Goal: Task Accomplishment & Management: Use online tool/utility

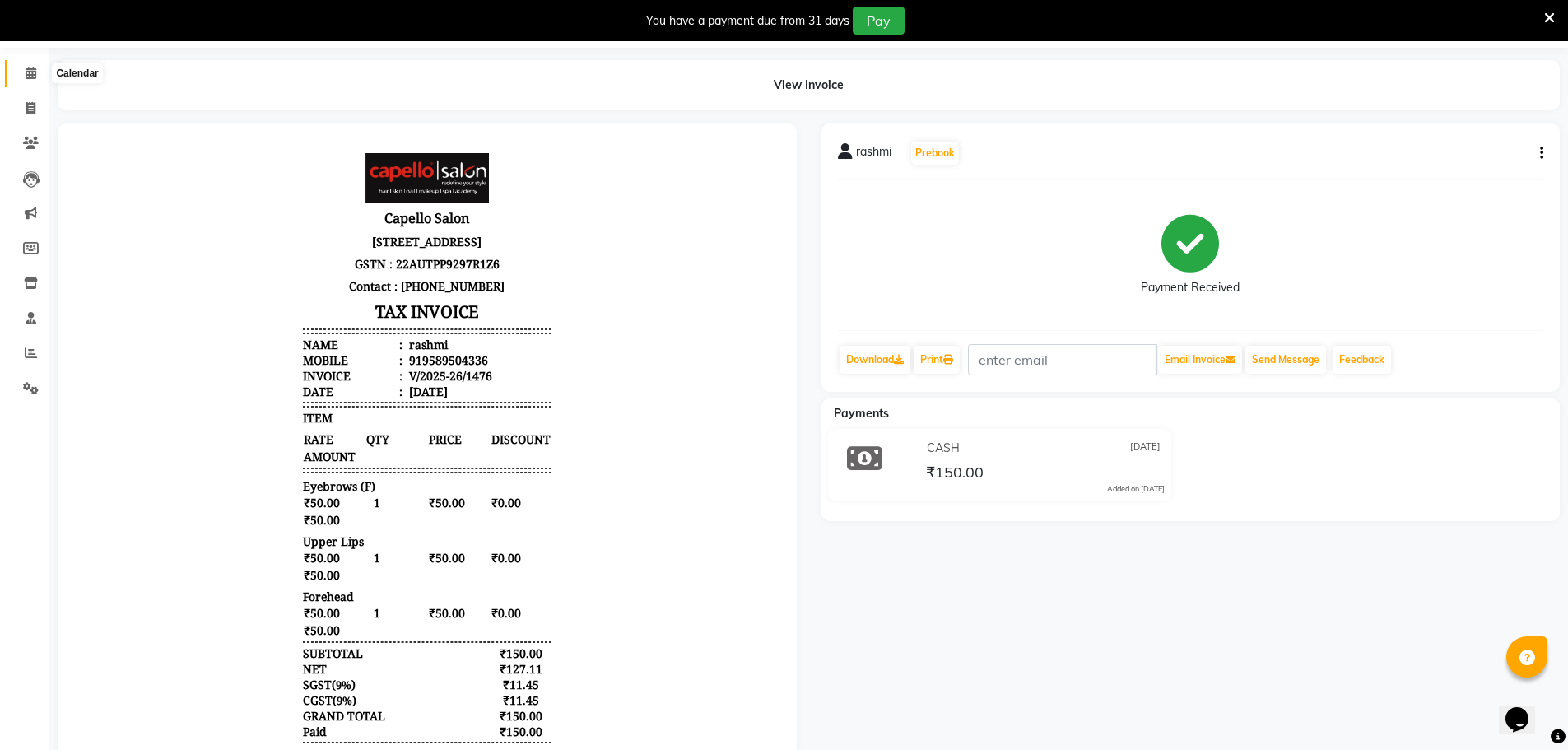
click at [32, 68] on icon at bounding box center [30, 72] width 11 height 13
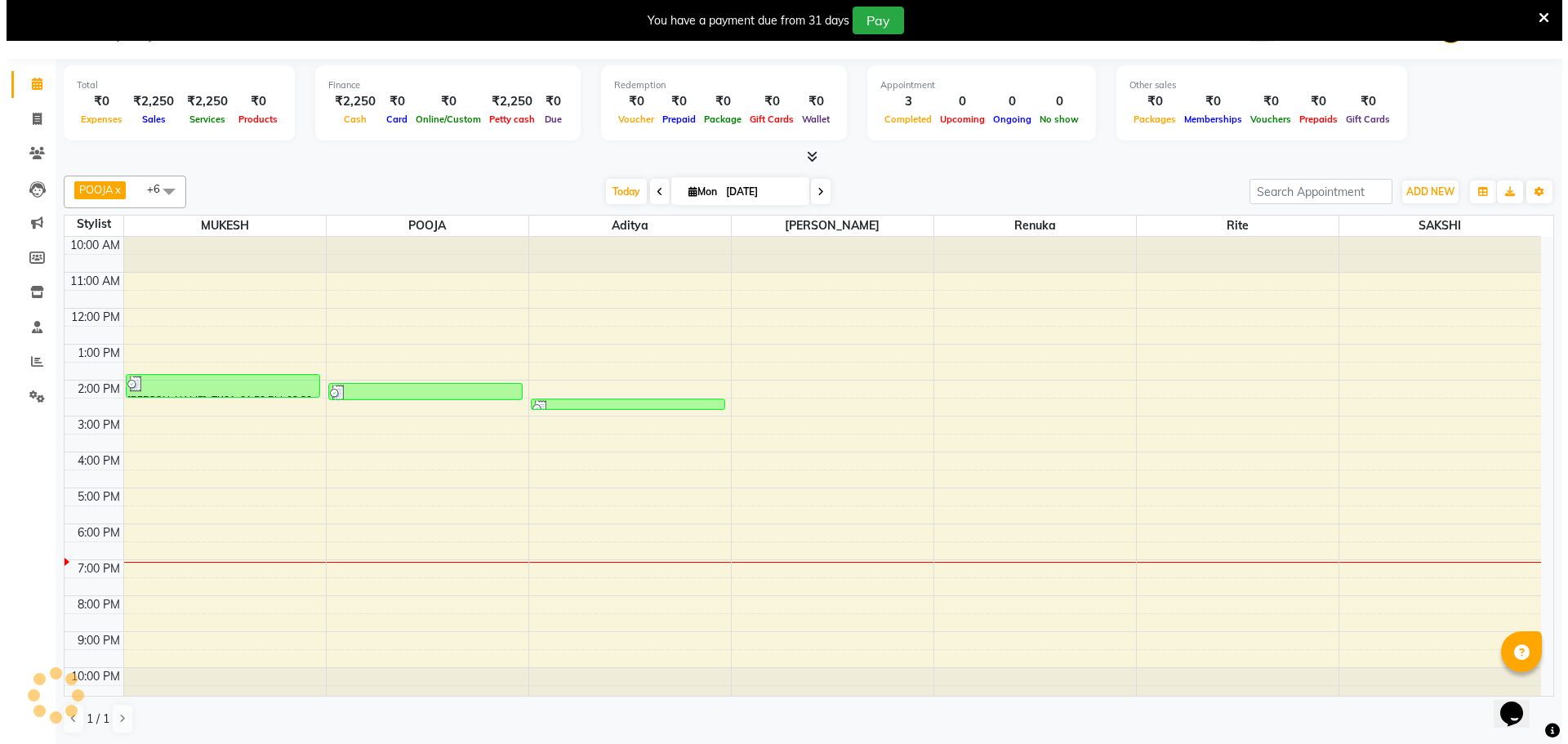
scroll to position [42, 0]
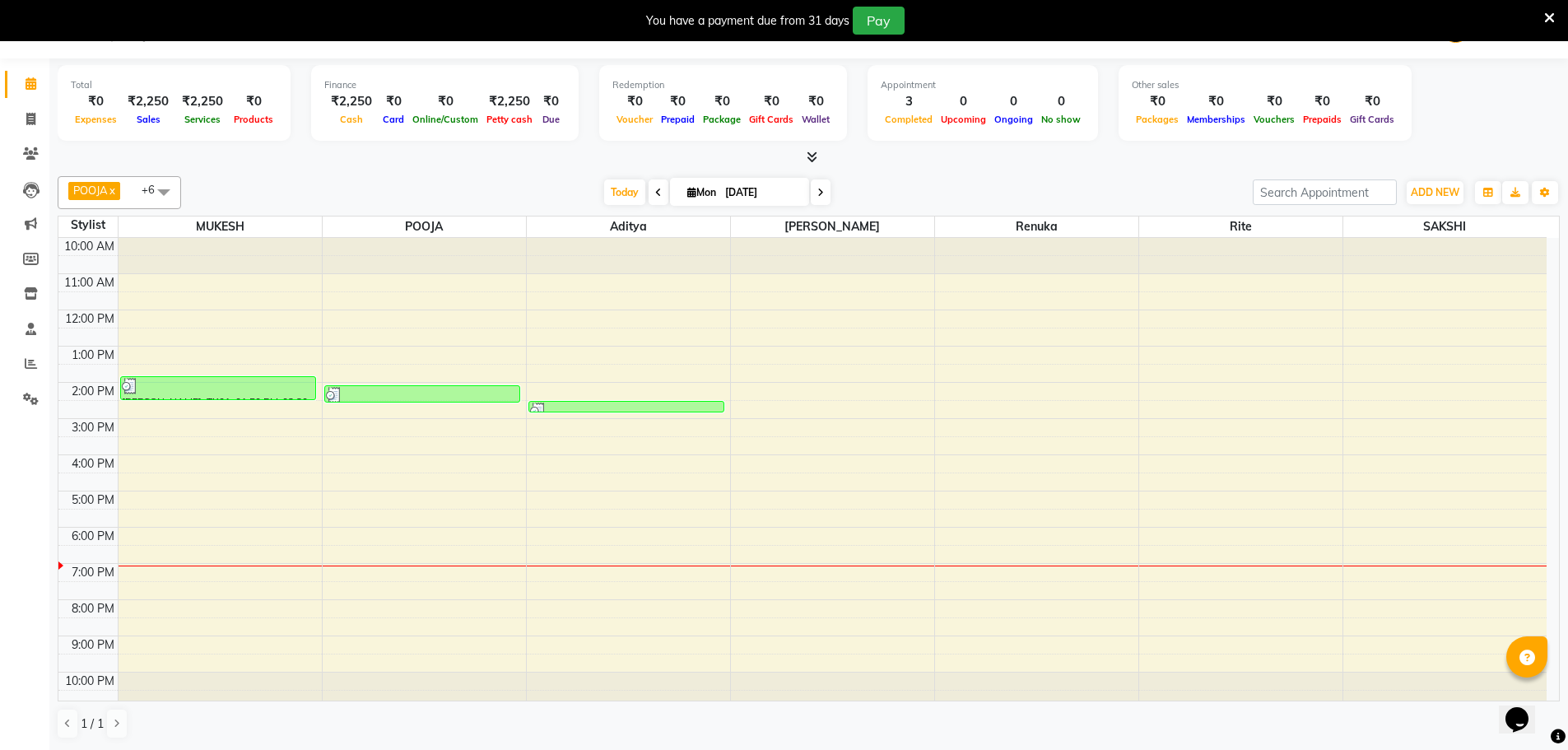
click at [595, 399] on div "10:00 AM 11:00 AM 12:00 PM 1:00 PM 2:00 PM 3:00 PM 4:00 PM 5:00 PM 6:00 PM 7:00…" at bounding box center [802, 472] width 1488 height 469
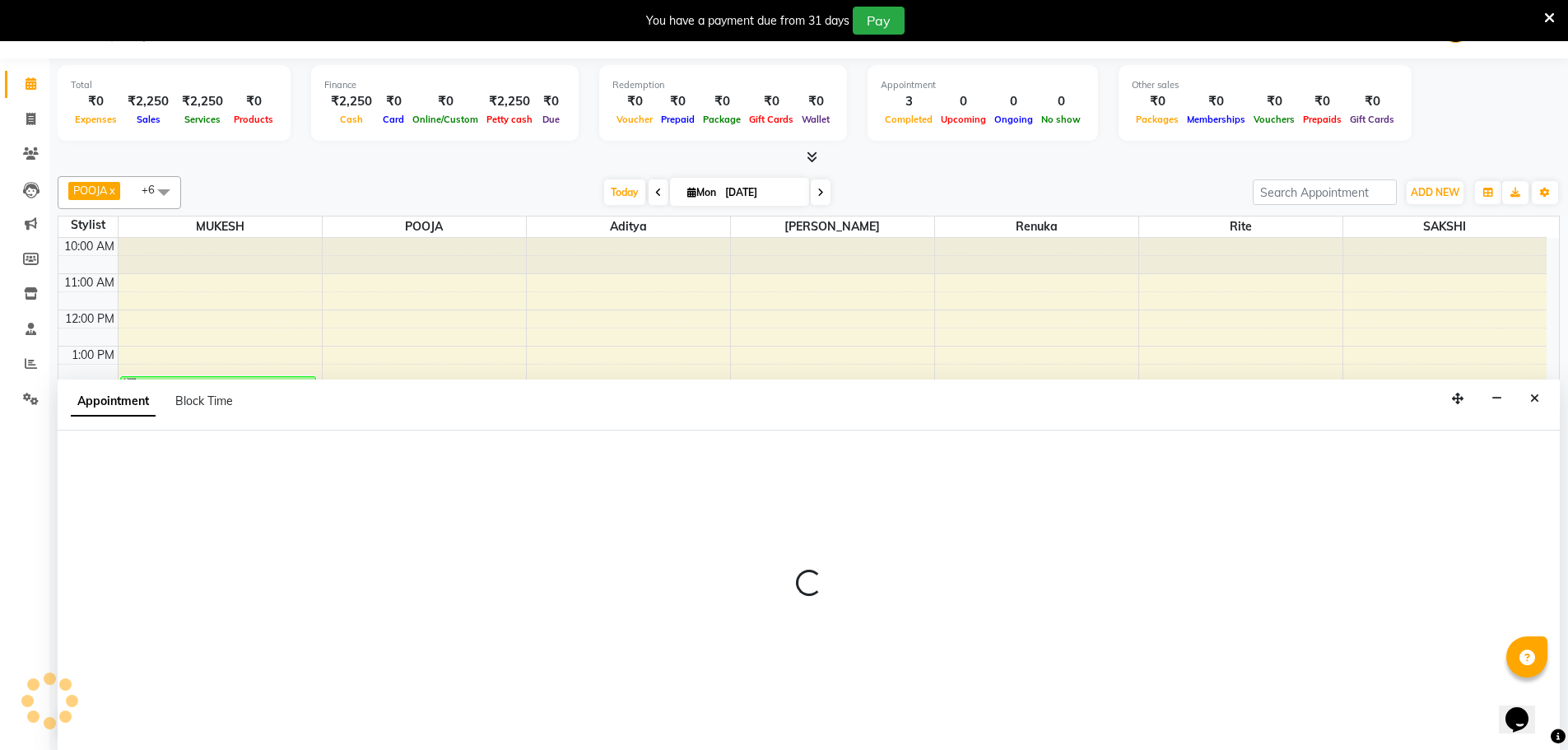
select select "83796"
select select "tentative"
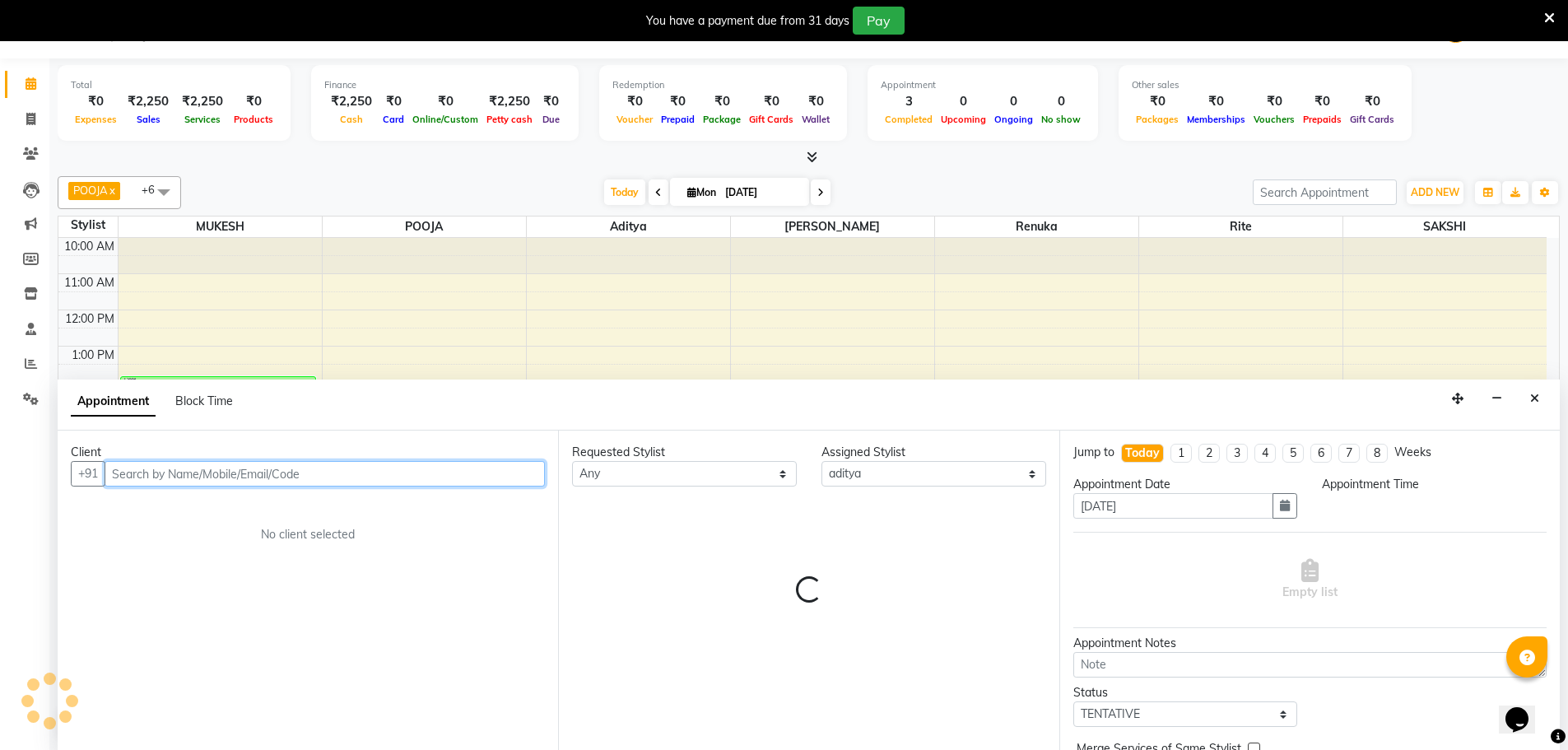
click at [390, 274] on div "10:00 AM 11:00 AM 12:00 PM 1:00 PM 2:00 PM 3:00 PM 4:00 PM 5:00 PM 6:00 PM 7:00…" at bounding box center [802, 472] width 1488 height 469
select select "840"
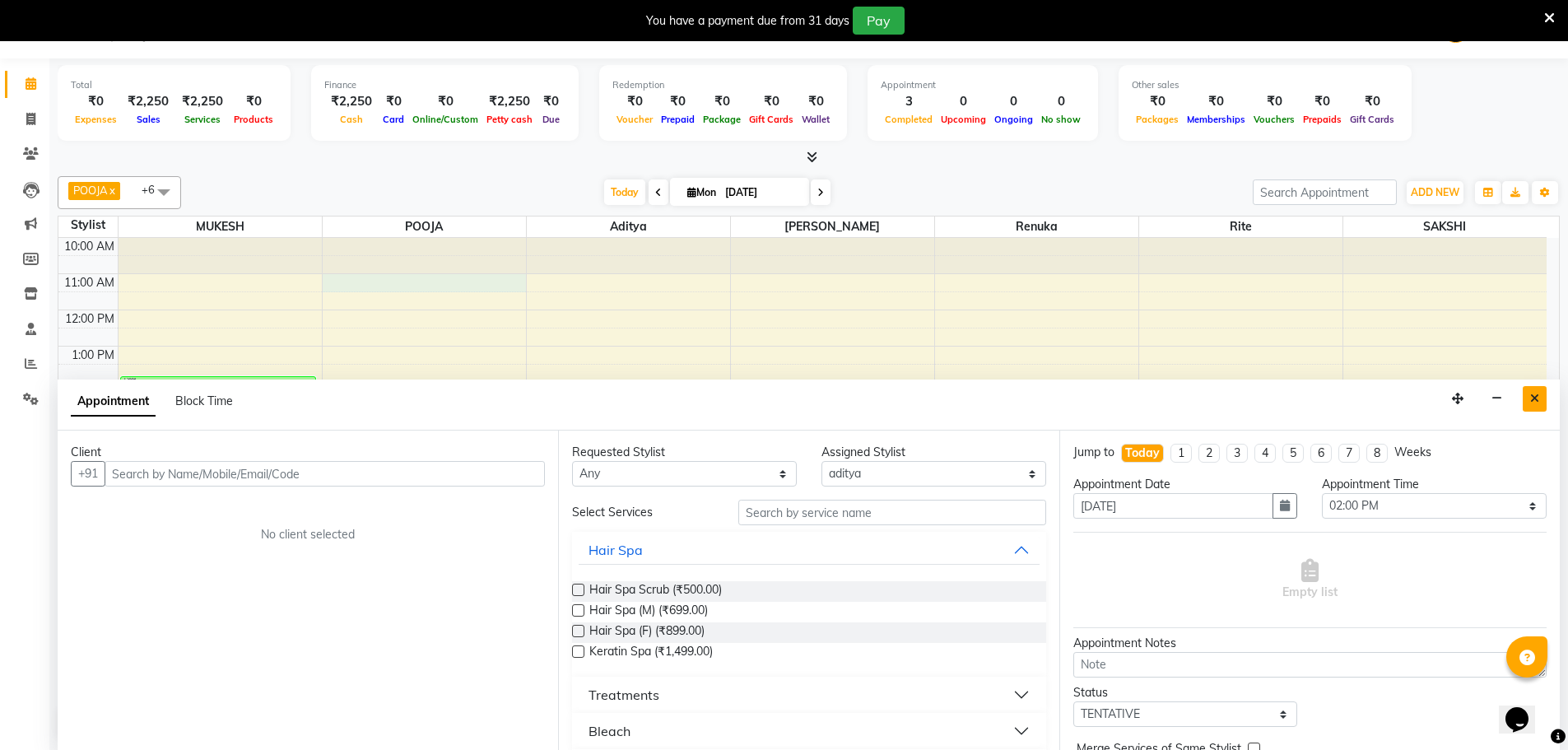
click at [1538, 402] on icon "Close" at bounding box center [1534, 398] width 9 height 12
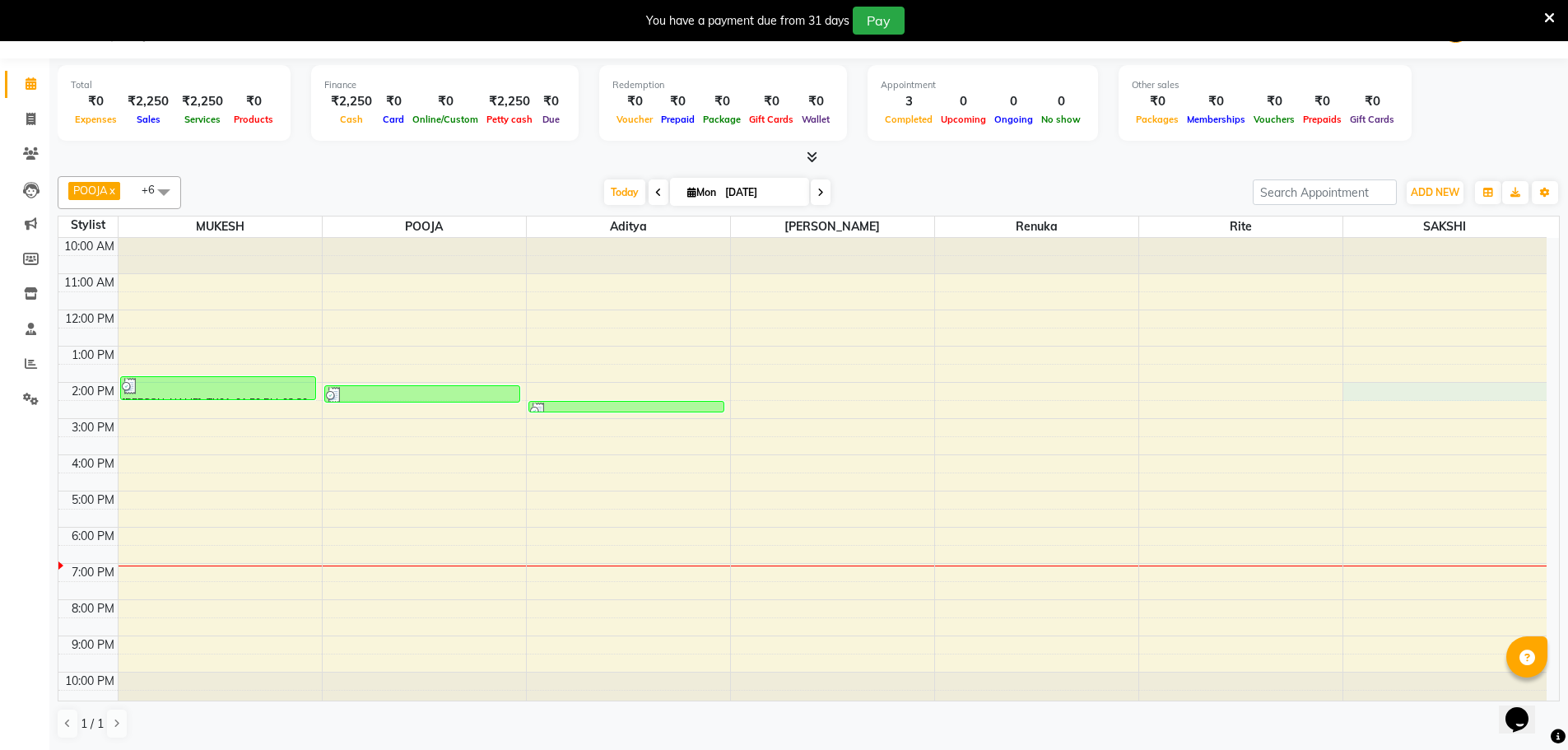
click at [1533, 396] on div "10:00 AM 11:00 AM 12:00 PM 1:00 PM 2:00 PM 3:00 PM 4:00 PM 5:00 PM 6:00 PM 7:00…" at bounding box center [802, 472] width 1488 height 469
select select "58530"
select select "840"
select select "tentative"
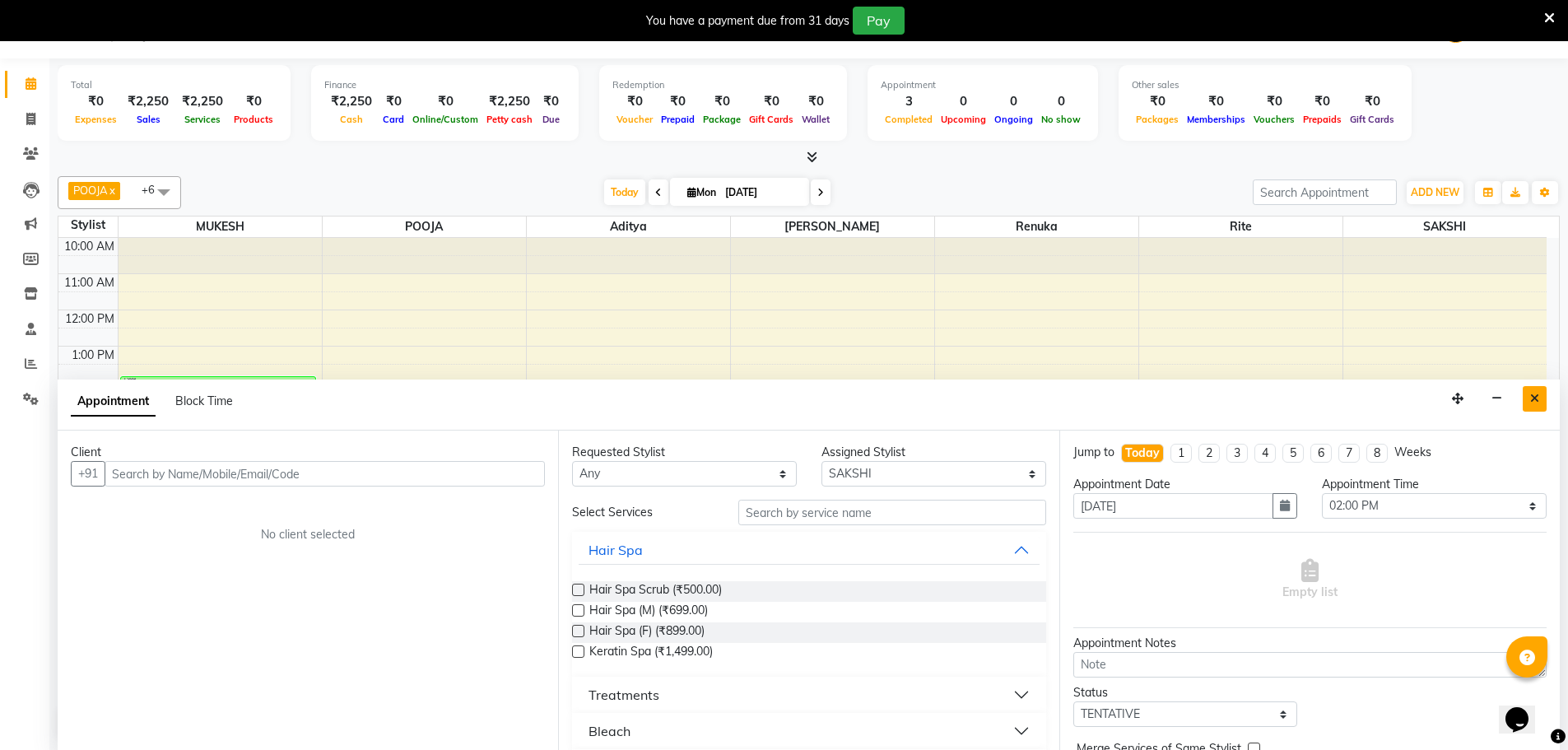
click at [1536, 395] on icon "Close" at bounding box center [1534, 398] width 9 height 12
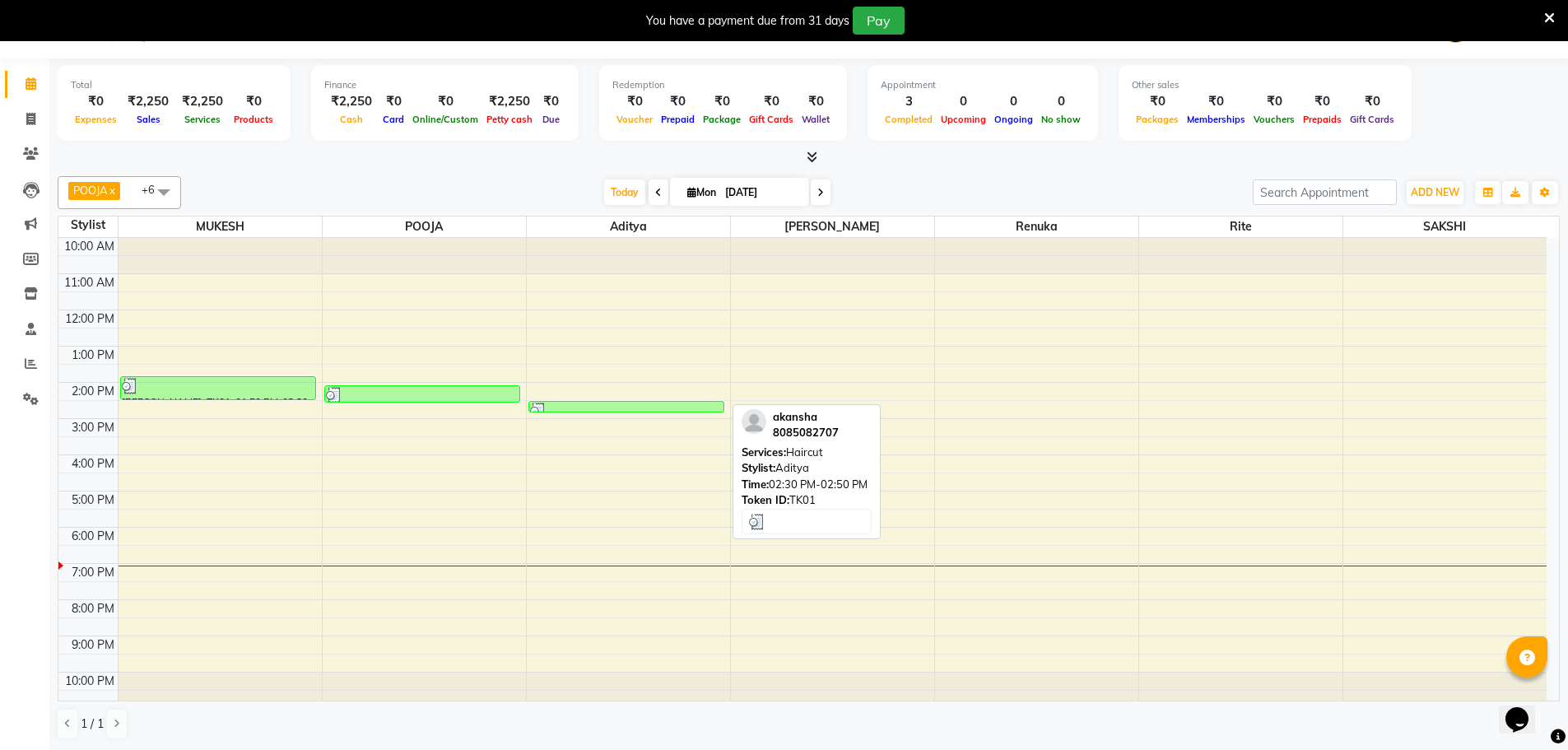
click at [592, 408] on div at bounding box center [627, 410] width 194 height 17
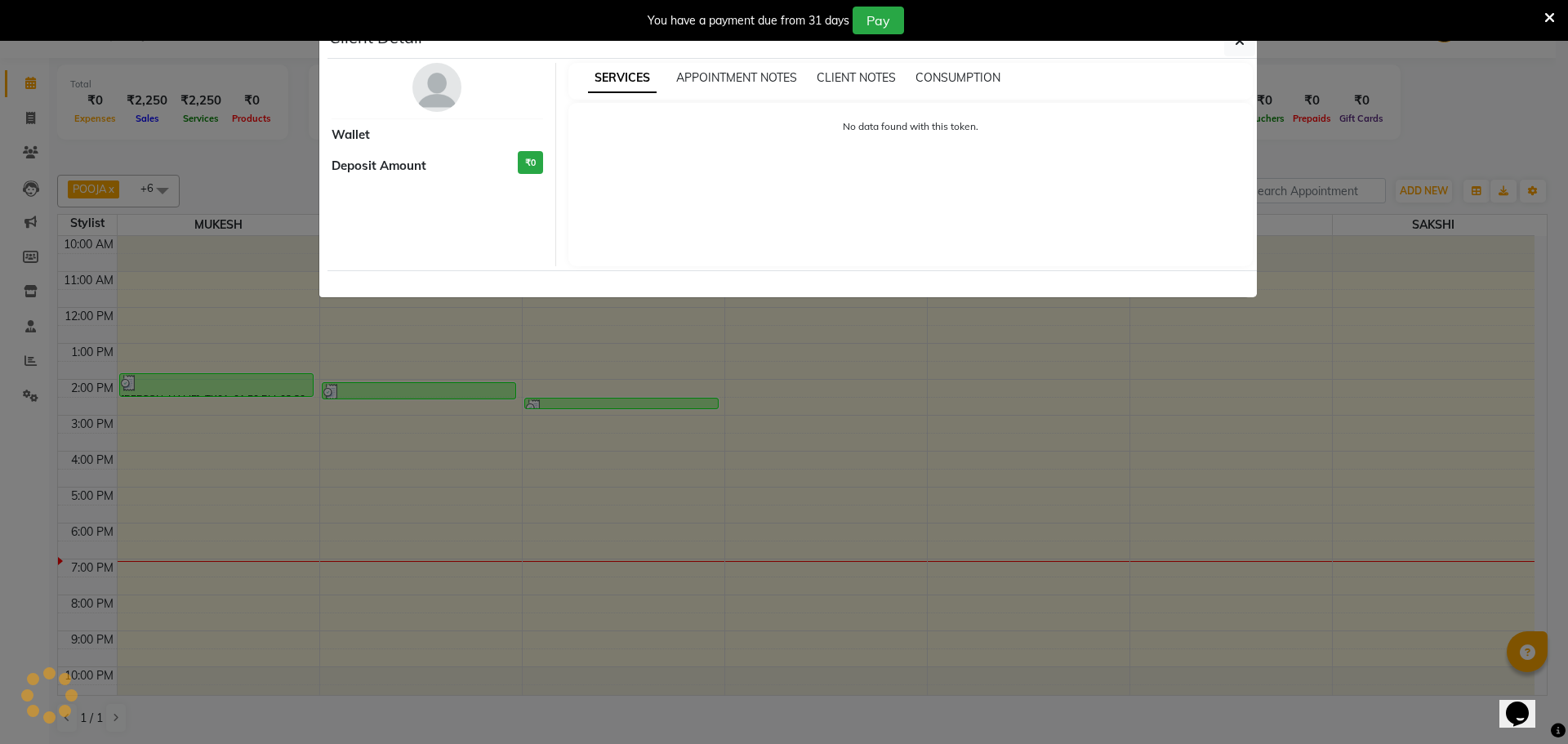
select select "3"
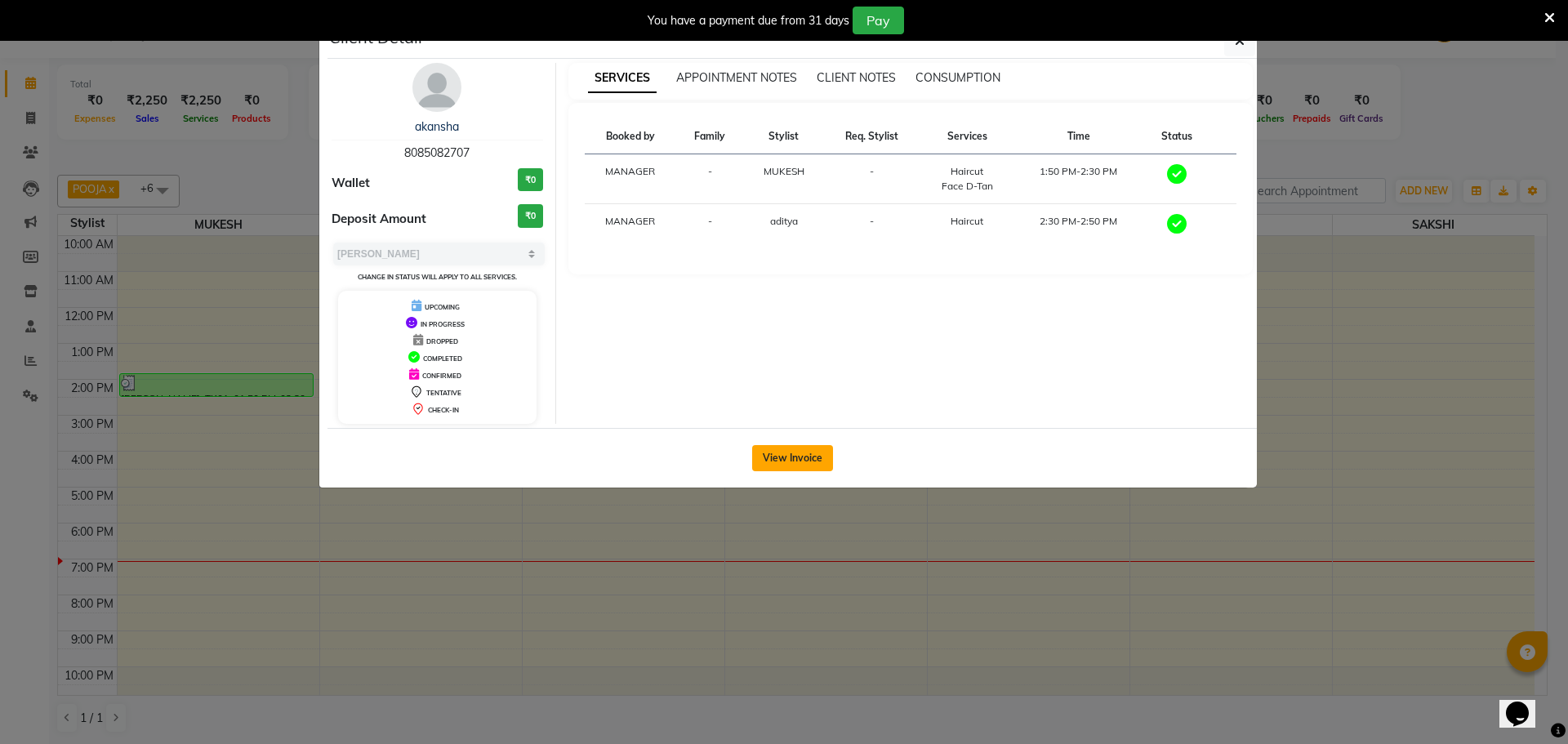
click at [796, 455] on button "View Invoice" at bounding box center [792, 458] width 81 height 26
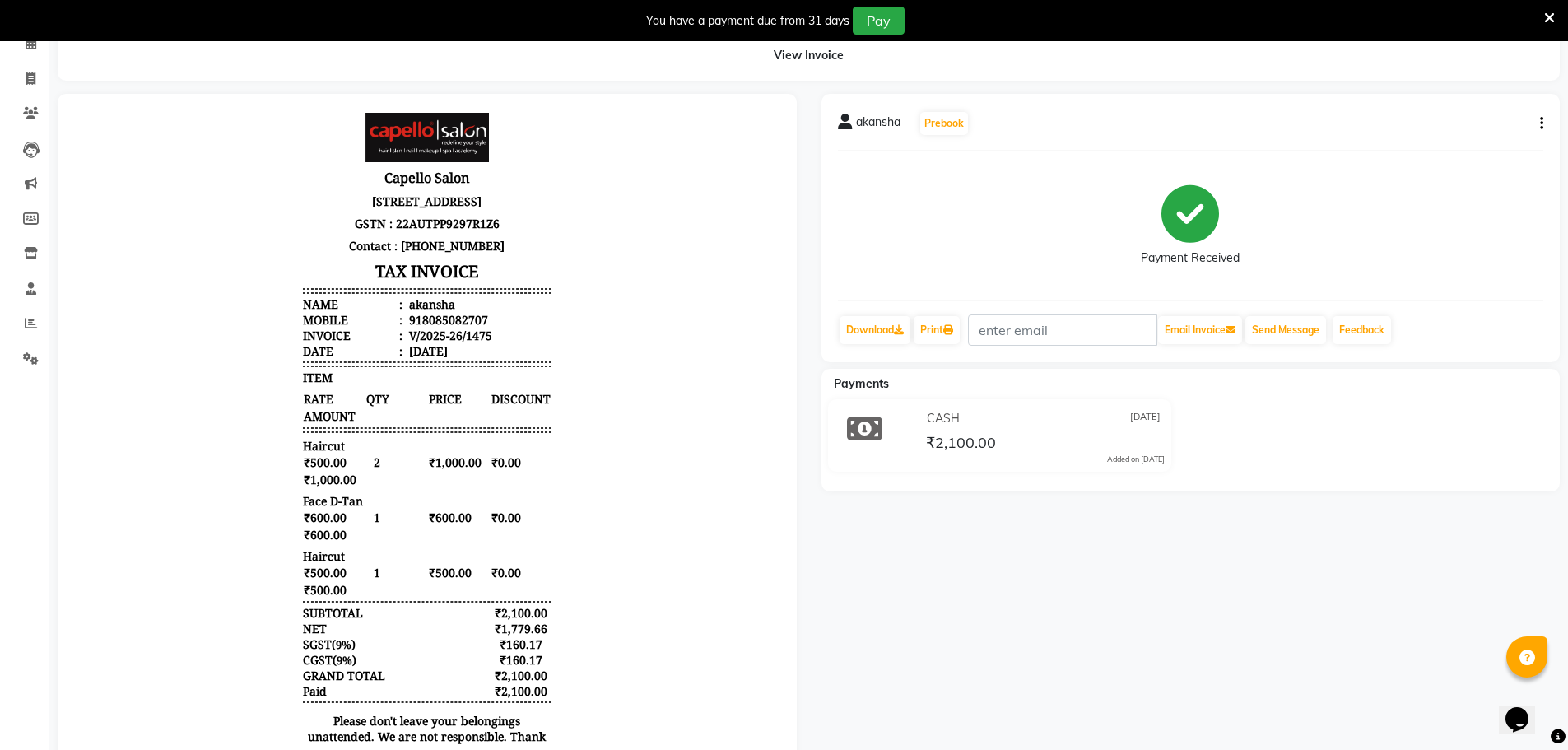
scroll to position [13, 0]
drag, startPoint x: 365, startPoint y: 568, endPoint x: 347, endPoint y: 560, distance: 19.7
click at [347, 561] on div "₹500.00 1 ₹500.00 ₹0.00 ₹500.00" at bounding box center [427, 578] width 248 height 34
click at [392, 550] on div "Haircut" at bounding box center [427, 553] width 248 height 16
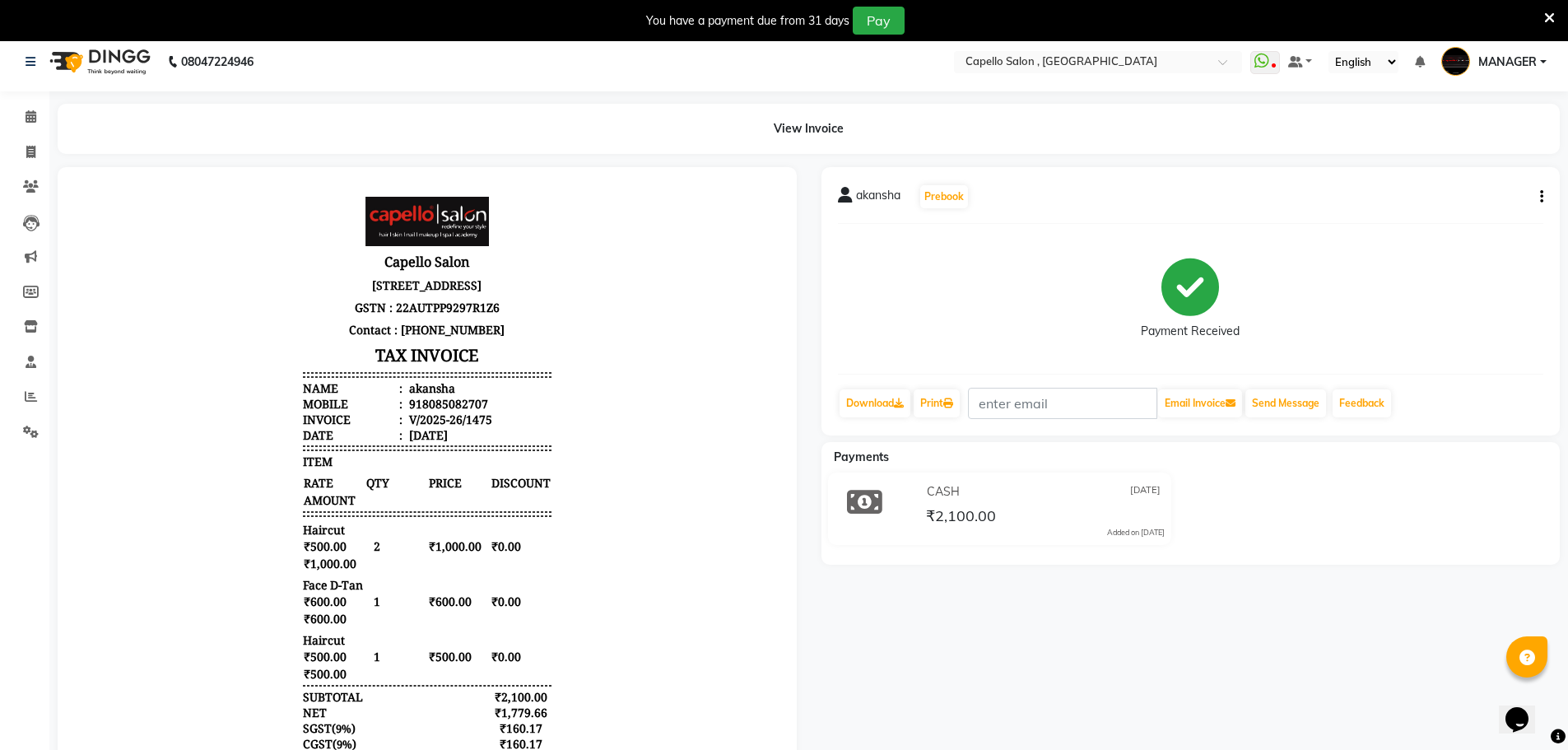
scroll to position [0, 0]
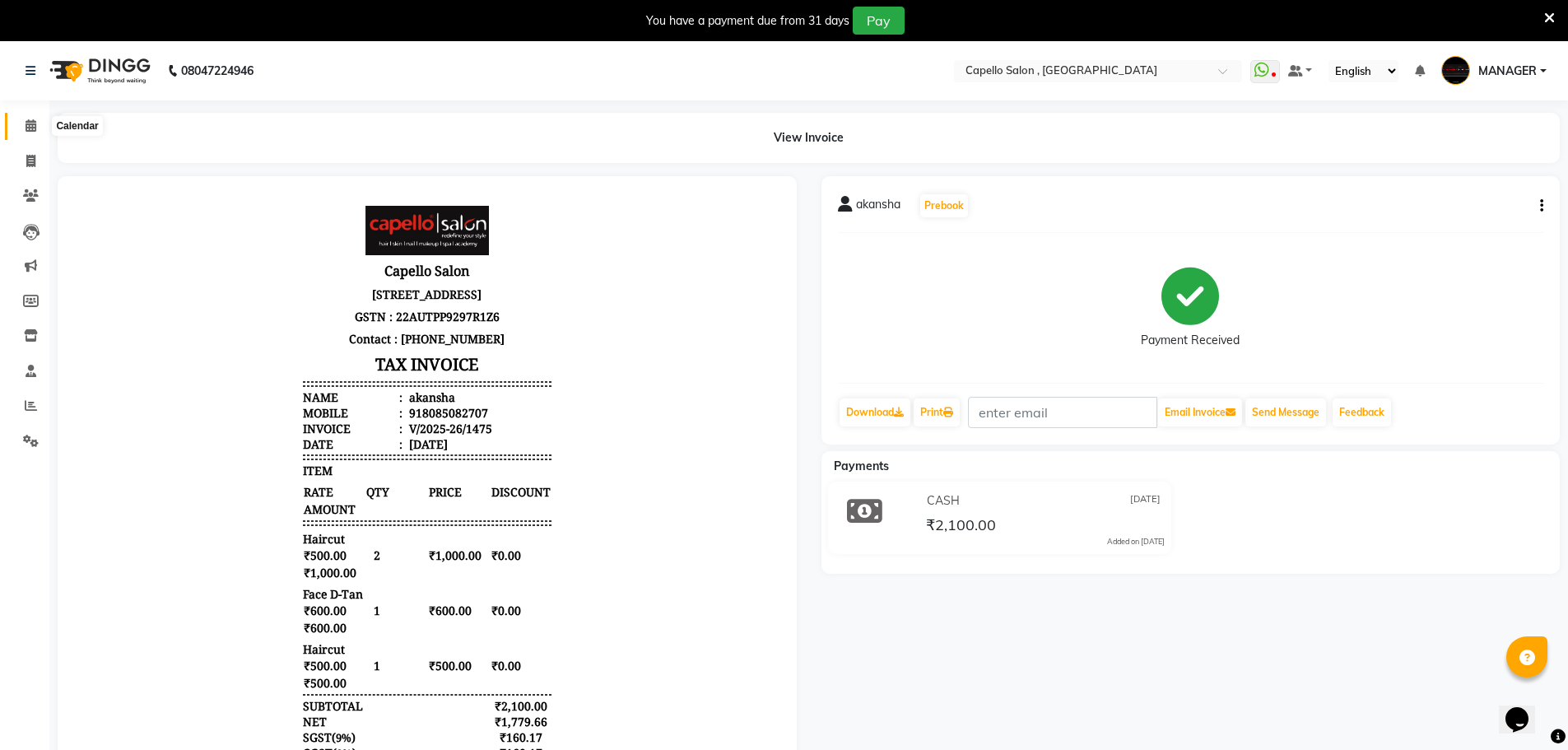
click at [39, 125] on span at bounding box center [30, 125] width 28 height 19
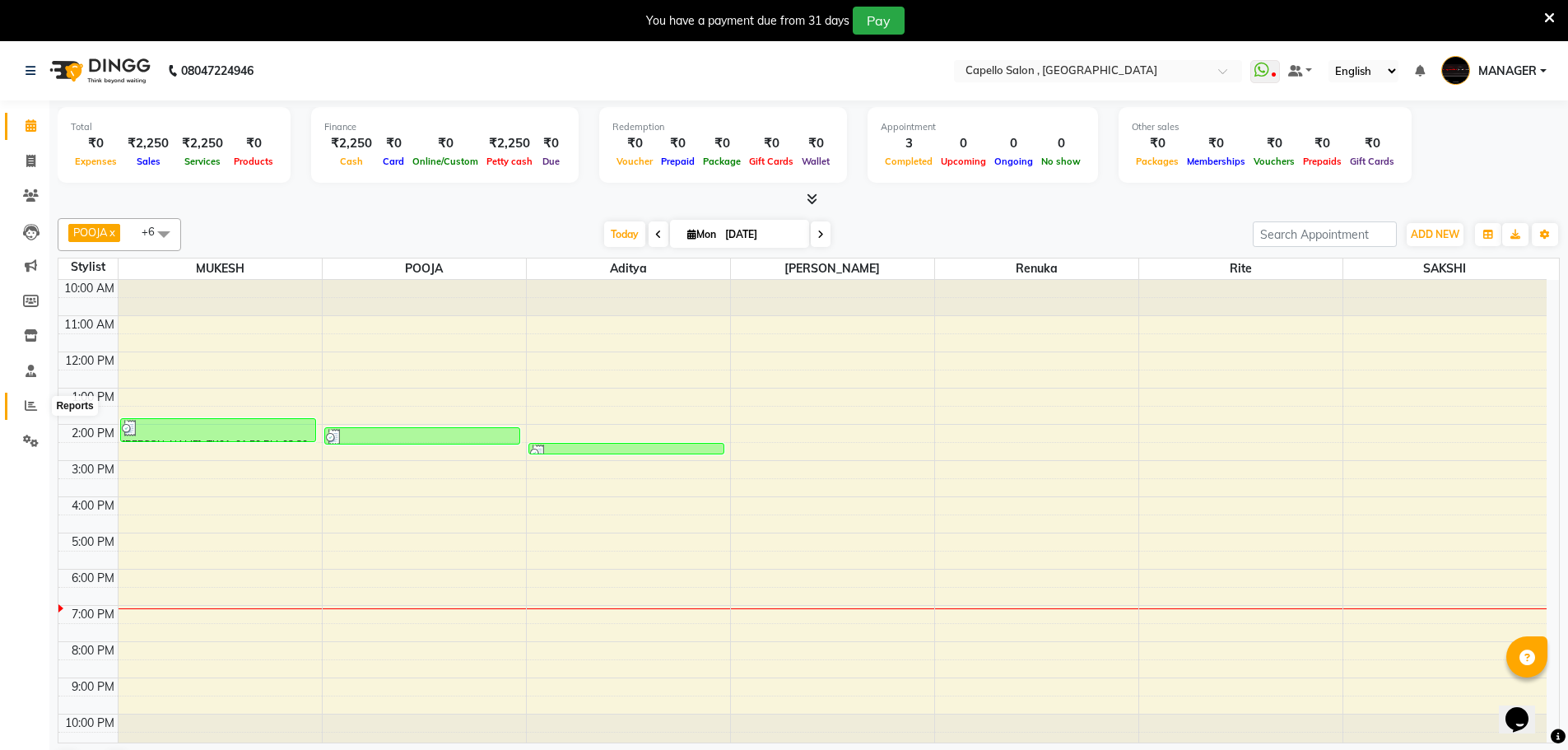
click at [30, 404] on icon at bounding box center [30, 405] width 13 height 13
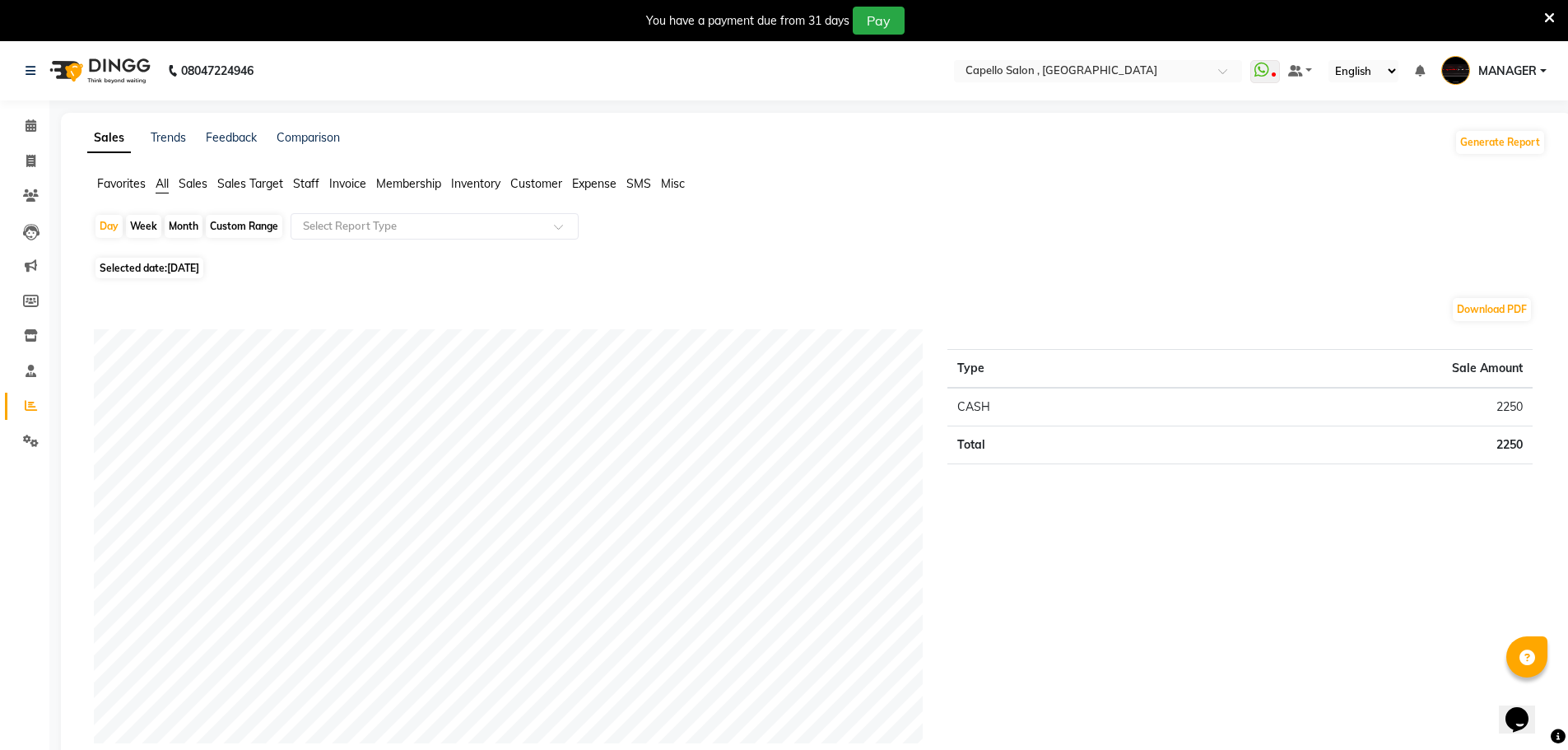
click at [311, 183] on span "Staff" at bounding box center [306, 183] width 26 height 15
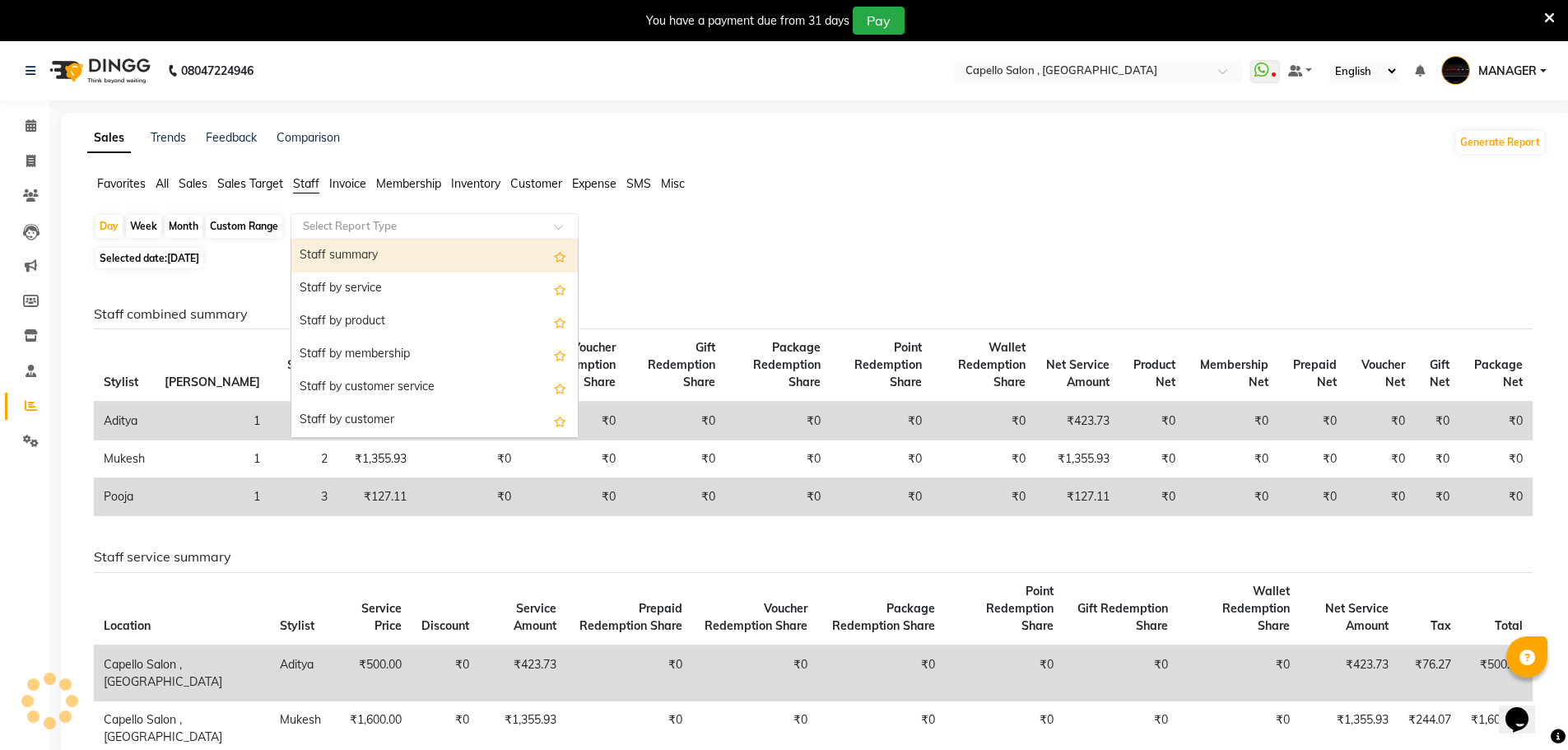
click at [337, 222] on input "text" at bounding box center [418, 226] width 237 height 17
click at [370, 256] on div "Staff summary" at bounding box center [434, 256] width 287 height 33
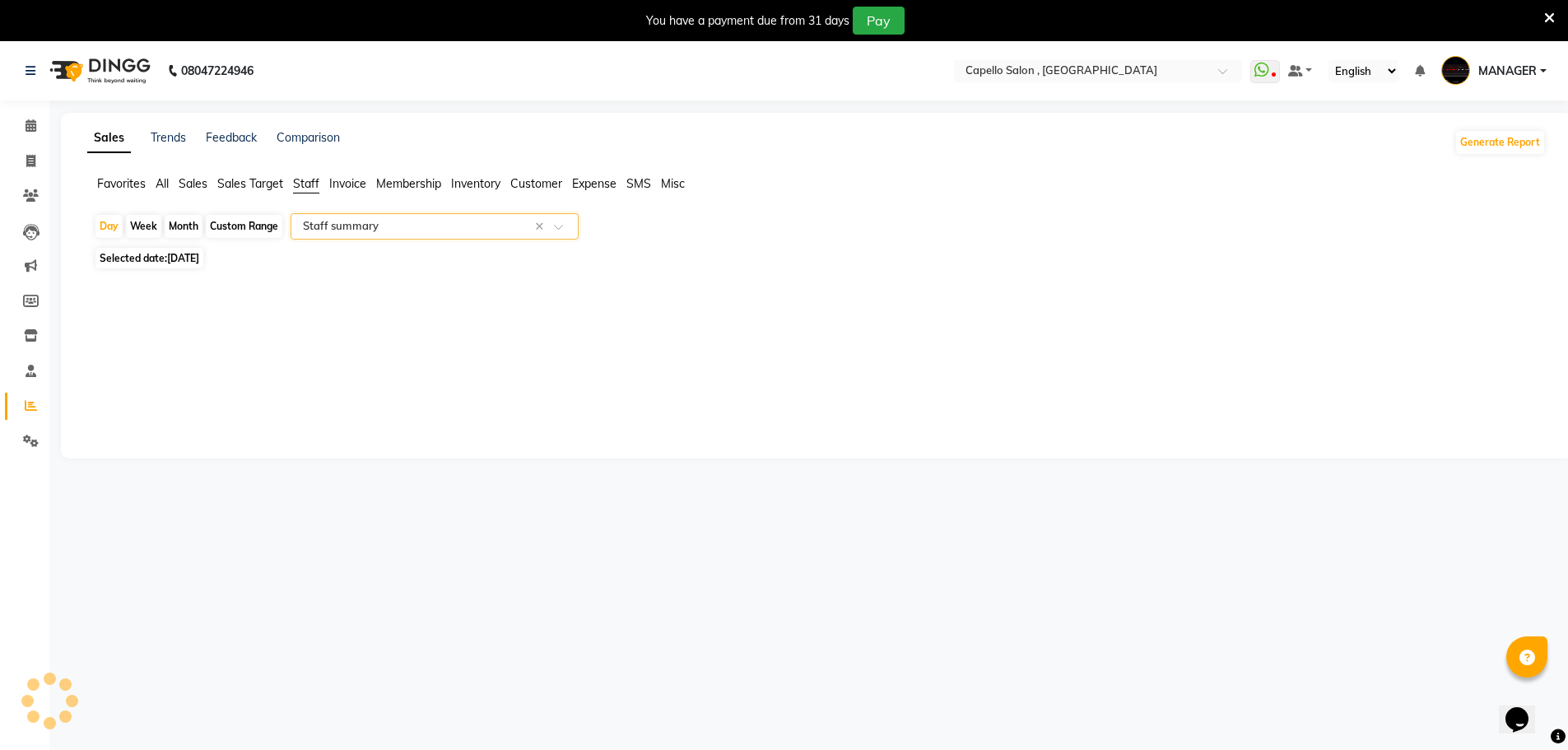
select select "full_report"
select select "csv"
click at [28, 122] on icon at bounding box center [30, 125] width 11 height 13
